Goal: Check status: Check status

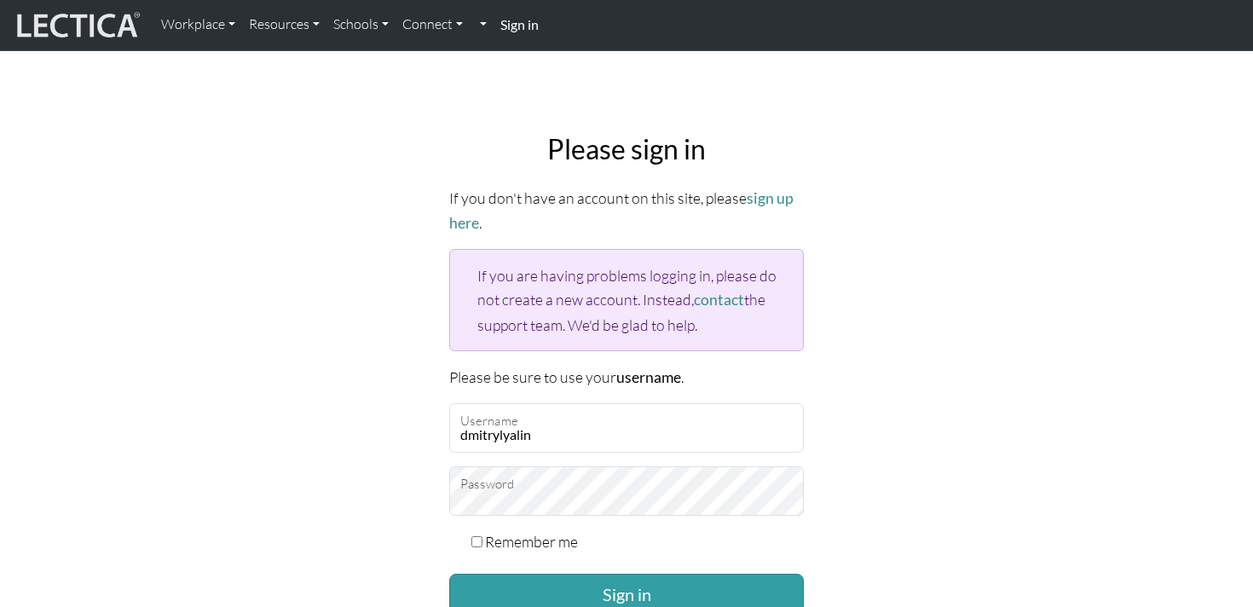
click at [543, 542] on label "Remember me" at bounding box center [531, 541] width 93 height 24
click at [483, 542] on input "Remember me" at bounding box center [476, 541] width 11 height 11
checkbox input "true"
click at [591, 597] on button "Sign in" at bounding box center [626, 594] width 355 height 41
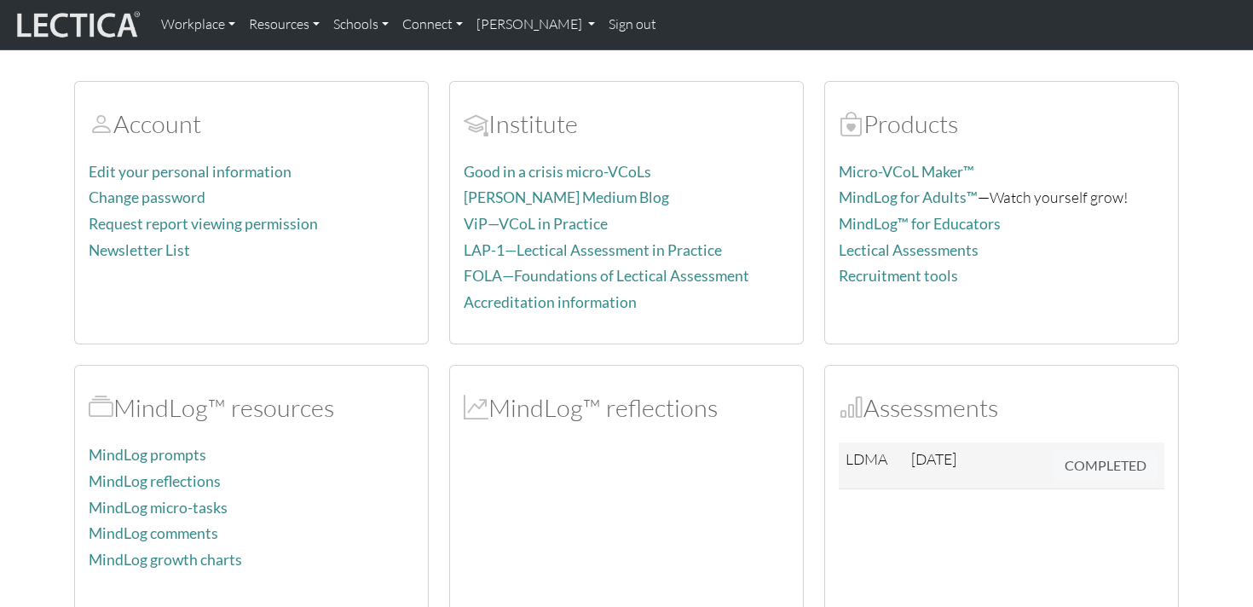
scroll to position [125, 0]
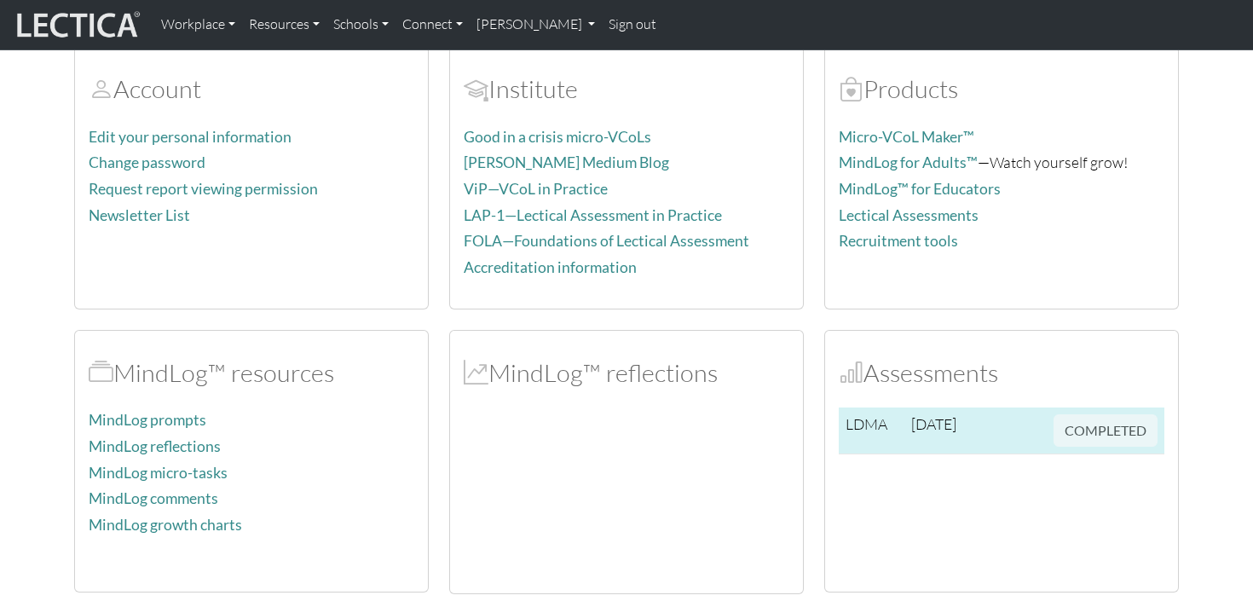
click at [906, 428] on td "[DATE]" at bounding box center [955, 431] width 101 height 47
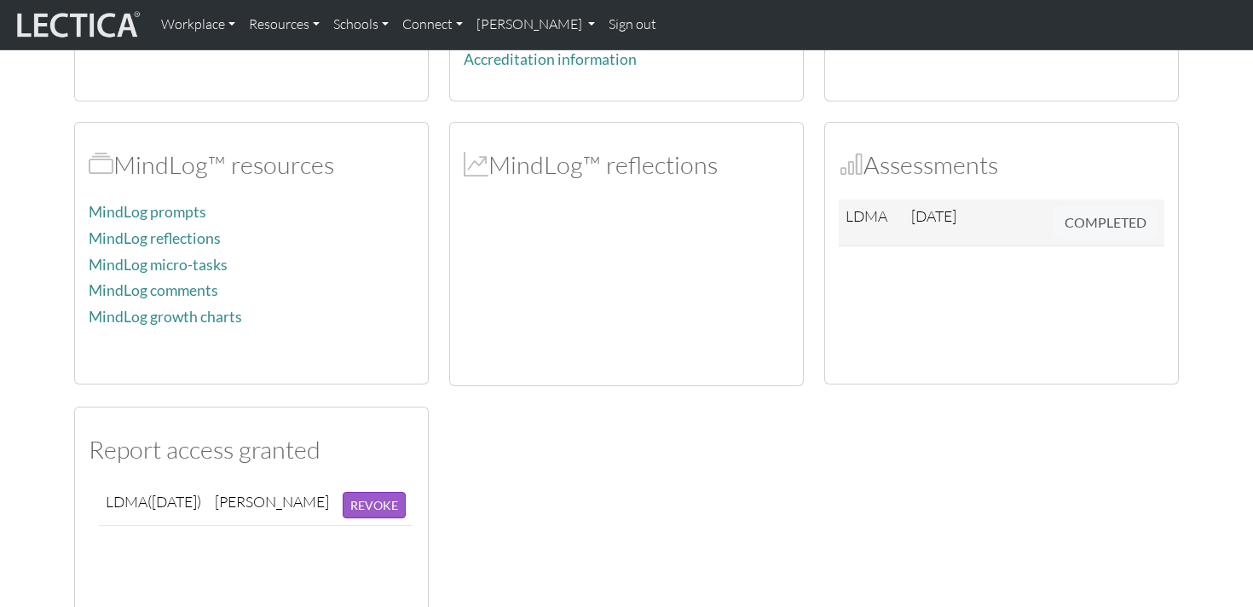
scroll to position [339, 0]
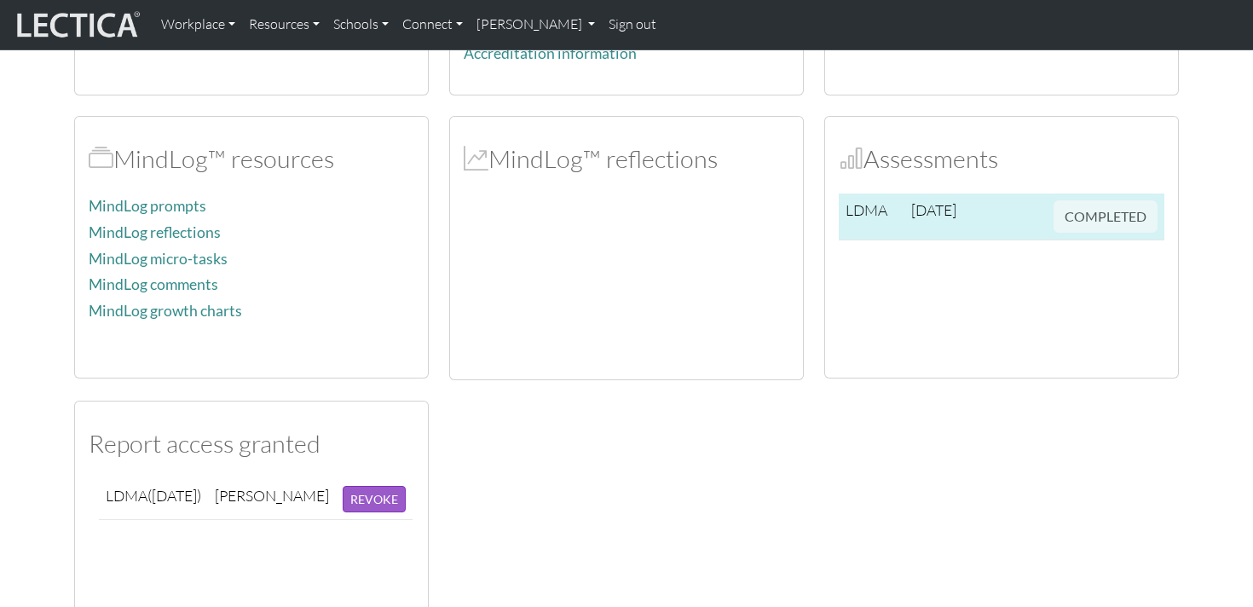
click at [1119, 223] on span "COMPLETED" at bounding box center [1106, 214] width 104 height 19
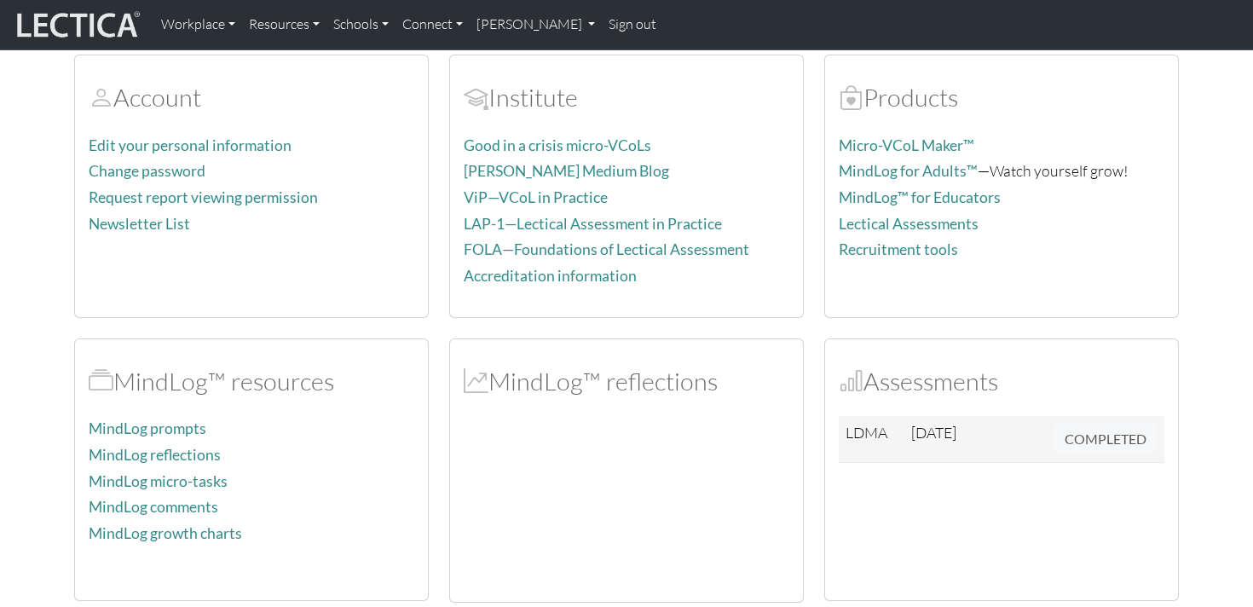
scroll to position [0, 0]
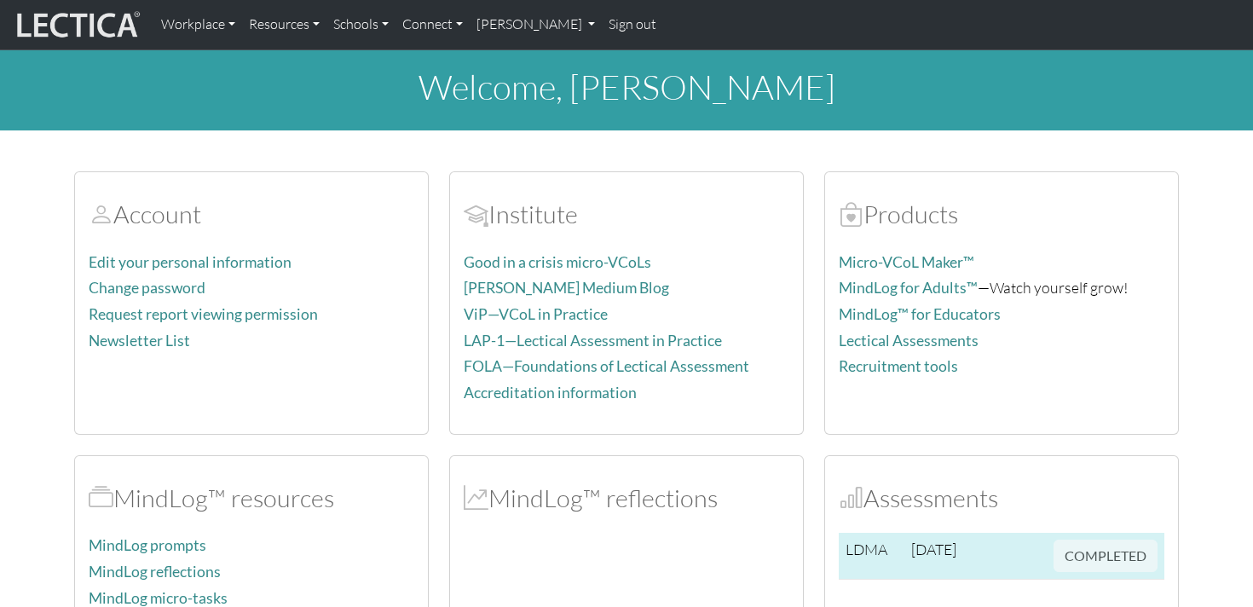
click at [965, 561] on td "[DATE]" at bounding box center [955, 556] width 101 height 47
click at [1090, 551] on span "COMPLETED" at bounding box center [1106, 553] width 104 height 19
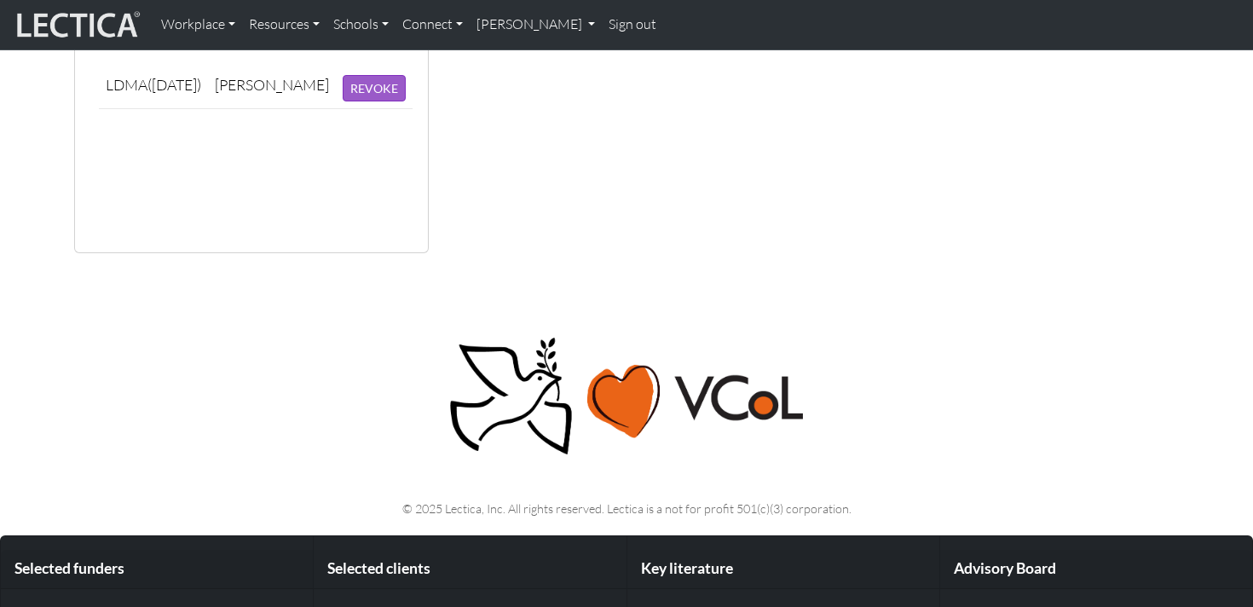
scroll to position [954, 0]
